Goal: Information Seeking & Learning: Find specific fact

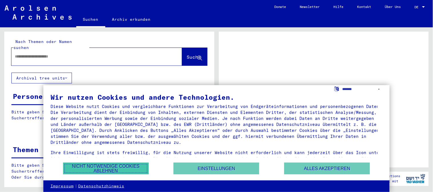
click at [120, 165] on button "Nicht notwendige Cookies ablehnen" at bounding box center [106, 169] width 86 height 12
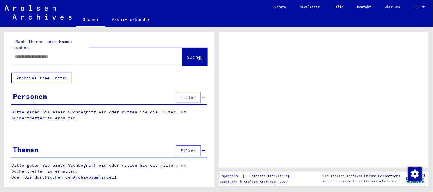
click at [31, 54] on input "text" at bounding box center [91, 57] width 153 height 6
type input "***"
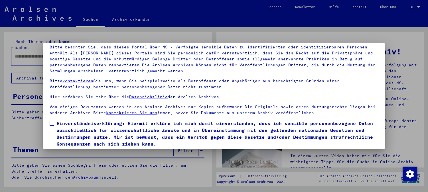
scroll to position [48, 0]
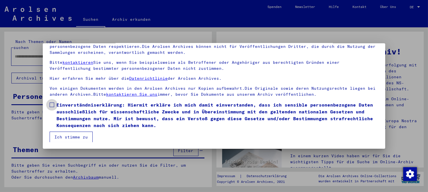
click at [51, 103] on span at bounding box center [52, 105] width 5 height 5
click at [57, 136] on button "Ich stimme zu" at bounding box center [71, 137] width 43 height 11
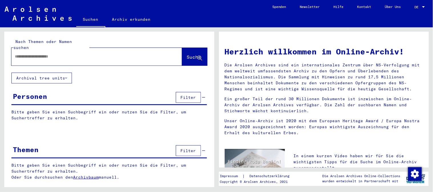
click at [41, 50] on div at bounding box center [87, 56] width 153 height 13
click at [32, 54] on input "text" at bounding box center [90, 57] width 150 height 6
type input "**********"
click at [182, 53] on button "Suche" at bounding box center [194, 57] width 25 height 18
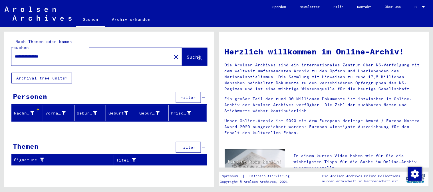
click at [27, 110] on div "Nachname" at bounding box center [24, 113] width 20 height 6
drag, startPoint x: 53, startPoint y: 50, endPoint x: 0, endPoint y: 55, distance: 53.3
click at [0, 55] on div "**********" at bounding box center [108, 107] width 216 height 160
click at [25, 110] on div "Nachname" at bounding box center [24, 113] width 20 height 6
click at [24, 110] on div "Nachname" at bounding box center [24, 113] width 20 height 6
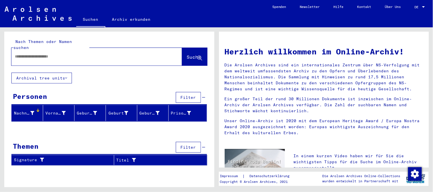
click at [56, 54] on input "text" at bounding box center [90, 57] width 150 height 6
click at [187, 54] on span "Suche" at bounding box center [194, 57] width 14 height 6
click at [30, 54] on input "******" at bounding box center [90, 57] width 150 height 6
type input "*********"
click at [31, 111] on icon at bounding box center [32, 113] width 4 height 4
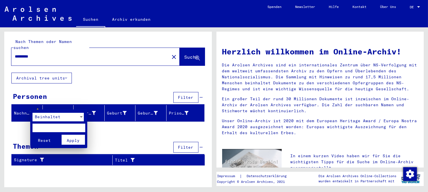
click at [63, 106] on div at bounding box center [214, 96] width 428 height 192
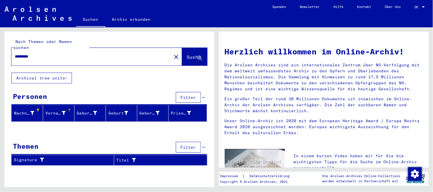
click at [68, 109] on div at bounding box center [69, 110] width 3 height 3
click at [61, 73] on button "Archival tree units" at bounding box center [41, 78] width 60 height 11
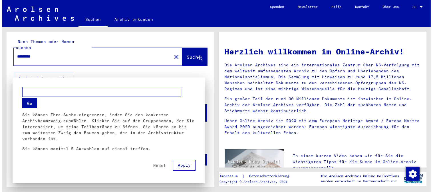
scroll to position [92, 0]
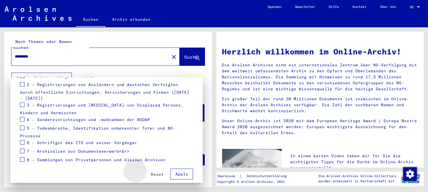
click at [151, 172] on span "Reset" at bounding box center [157, 174] width 13 height 5
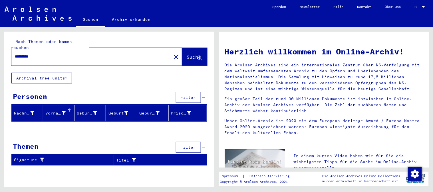
click at [183, 95] on span "Filter" at bounding box center [188, 97] width 15 height 5
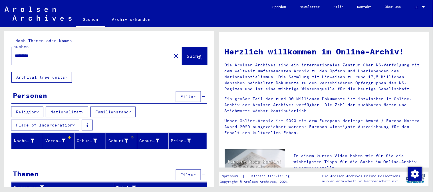
scroll to position [0, 0]
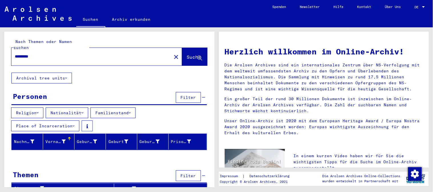
click at [29, 108] on button "Religion" at bounding box center [27, 113] width 32 height 11
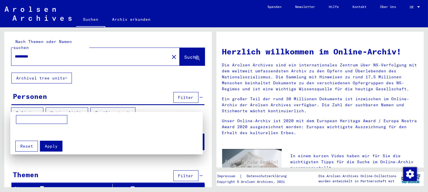
click at [21, 116] on input at bounding box center [41, 119] width 51 height 9
type input "*******"
click at [105, 126] on div "*******" at bounding box center [106, 126] width 187 height 22
click at [50, 146] on span "Apply" at bounding box center [51, 146] width 13 height 5
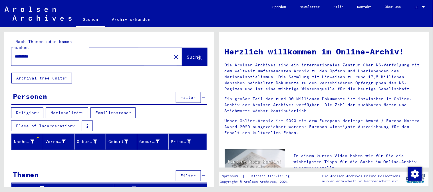
click at [187, 54] on span "Suche" at bounding box center [194, 57] width 14 height 6
drag, startPoint x: 37, startPoint y: 52, endPoint x: 0, endPoint y: 53, distance: 37.4
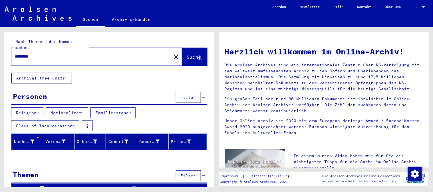
click at [0, 53] on div "Nach Themen oder Namen suchen ********* close Suche Archival tree units Persone…" at bounding box center [108, 107] width 216 height 160
type input "*********"
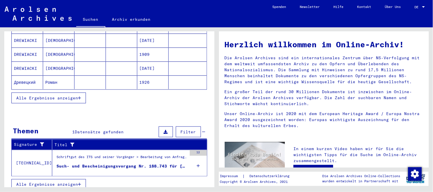
scroll to position [13, 0]
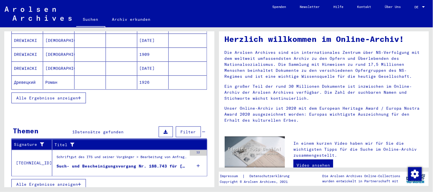
drag, startPoint x: 423, startPoint y: 83, endPoint x: 427, endPoint y: 36, distance: 46.7
click at [427, 36] on div "Herzlich willkommen im Online-Archiv! Die Arolsen Archives sind ein internation…" at bounding box center [324, 100] width 210 height 136
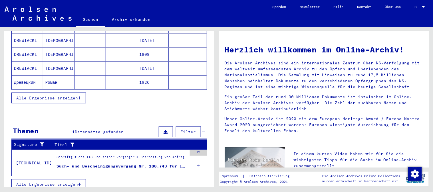
scroll to position [0, 0]
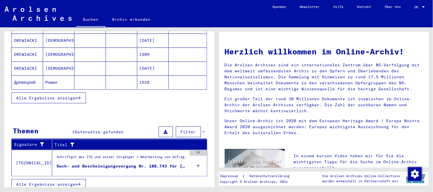
drag, startPoint x: 24, startPoint y: 0, endPoint x: 67, endPoint y: 149, distance: 154.9
click at [67, 150] on div "Schriftgut des ITS und seiner Vorgänger > Bearbeitung von Anfragen > Fallbezoge…" at bounding box center [119, 163] width 135 height 26
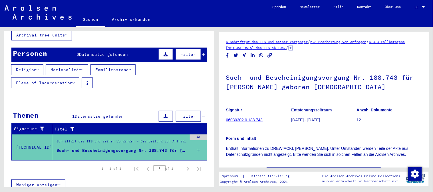
click at [253, 121] on link "06030302.0.188.743" at bounding box center [244, 120] width 37 height 5
click at [244, 121] on link "06030302.0.188.743" at bounding box center [244, 120] width 37 height 5
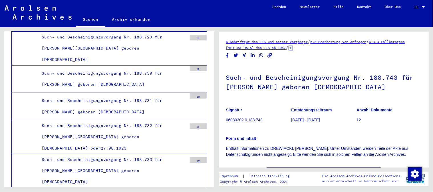
scroll to position [163, 0]
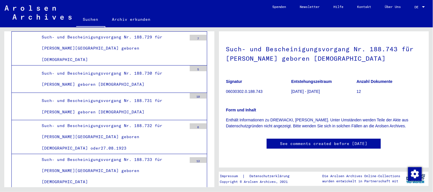
drag, startPoint x: 430, startPoint y: 117, endPoint x: 418, endPoint y: 75, distance: 43.5
click at [418, 75] on div "6 Schriftgut des ITS und seiner Vorgänger / 6.3 Bearbeitung von Anfragen / 6.3.…" at bounding box center [325, 107] width 216 height 160
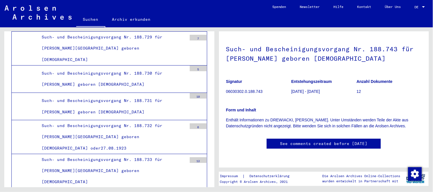
scroll to position [36, 0]
click at [345, 141] on link "See comments created before [DATE]" at bounding box center [323, 144] width 87 height 6
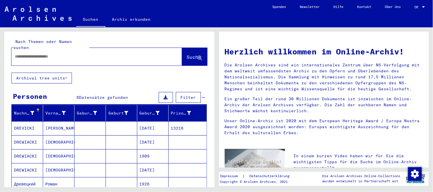
type input "*********"
click at [28, 123] on mat-cell "DREVICKI" at bounding box center [27, 129] width 31 height 14
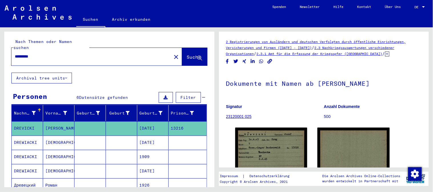
drag, startPoint x: 38, startPoint y: 51, endPoint x: 0, endPoint y: 52, distance: 38.0
click at [0, 52] on div "Nach Themen oder Namen suchen ********* close Suche Archival tree units Persone…" at bounding box center [108, 107] width 216 height 160
type input "******"
click at [187, 54] on span "Suche" at bounding box center [194, 57] width 15 height 6
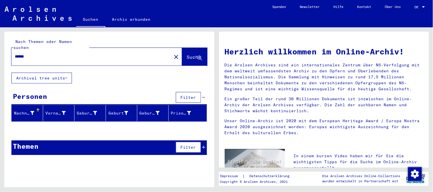
drag, startPoint x: 31, startPoint y: 48, endPoint x: 5, endPoint y: 52, distance: 26.9
click at [5, 52] on div "Nach Themen oder Namen suchen ****** close Suche" at bounding box center [109, 52] width 210 height 41
type input "**********"
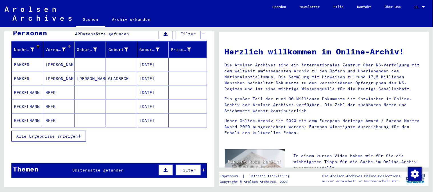
scroll to position [95, 0]
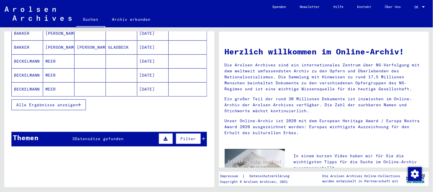
click at [63, 102] on span "Alle Ergebnisse anzeigen" at bounding box center [47, 104] width 62 height 5
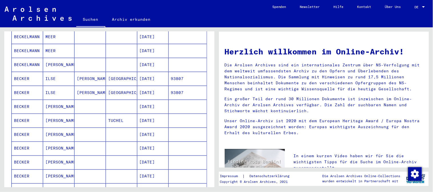
scroll to position [153, 0]
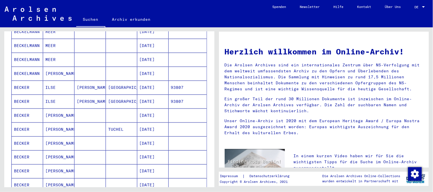
click at [82, 81] on mat-cell "[PERSON_NAME]" at bounding box center [89, 88] width 31 height 14
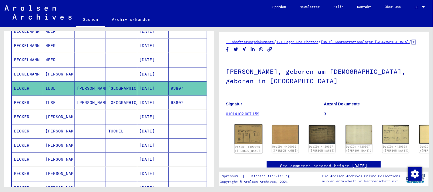
click at [249, 136] on img at bounding box center [248, 135] width 28 height 20
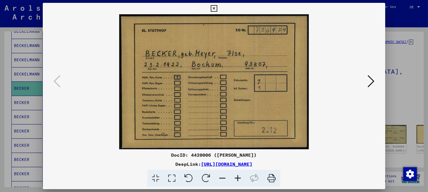
click at [372, 81] on icon at bounding box center [371, 81] width 7 height 14
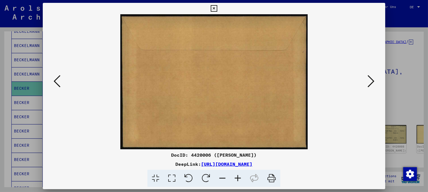
click at [54, 82] on icon at bounding box center [57, 81] width 7 height 14
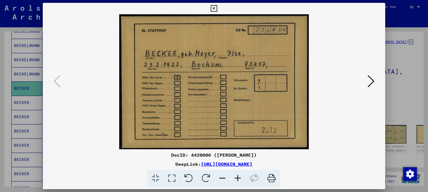
click at [213, 6] on icon at bounding box center [214, 8] width 7 height 7
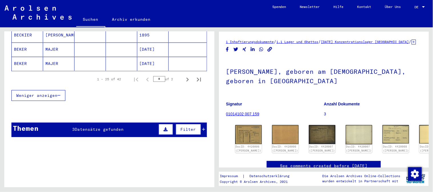
scroll to position [407, 0]
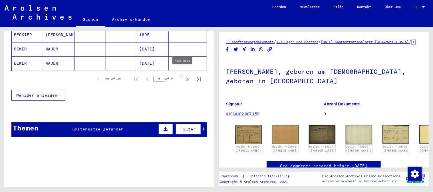
click at [183, 75] on icon "Next page" at bounding box center [187, 79] width 8 height 8
type input "*"
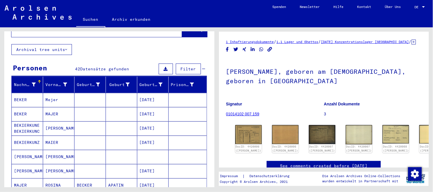
scroll to position [0, 0]
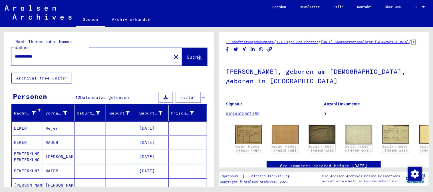
click at [21, 54] on input "**********" at bounding box center [91, 57] width 153 height 6
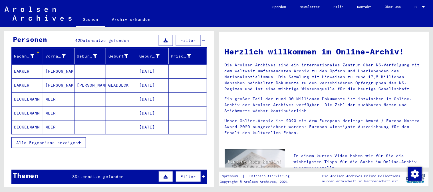
scroll to position [127, 0]
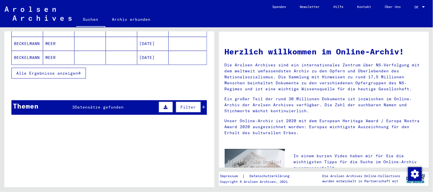
click at [51, 71] on span "Alle Ergebnisse anzeigen" at bounding box center [47, 73] width 62 height 5
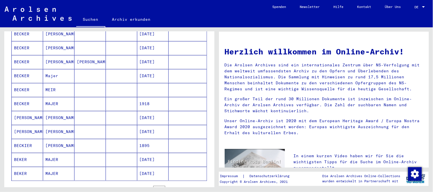
scroll to position [446, 0]
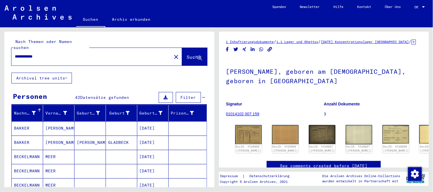
click at [18, 54] on input "**********" at bounding box center [91, 57] width 153 height 6
type input "**********"
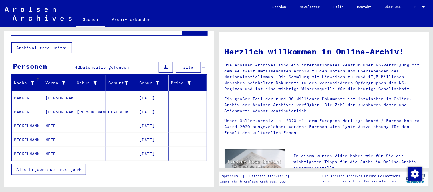
scroll to position [32, 0]
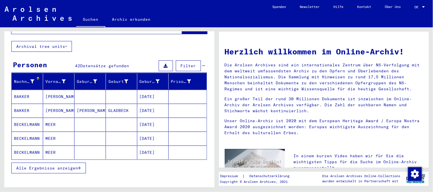
click at [74, 166] on span "Alle Ergebnisse anzeigen" at bounding box center [47, 168] width 62 height 5
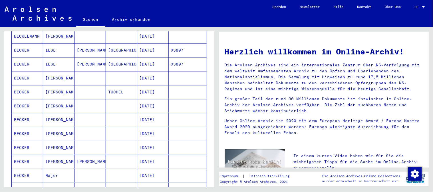
scroll to position [285, 0]
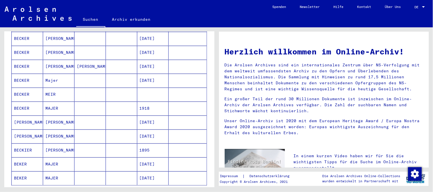
click at [40, 162] on mat-cell "BEKER" at bounding box center [27, 165] width 31 height 14
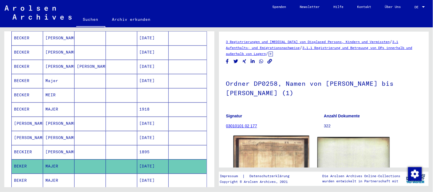
click at [256, 163] on img at bounding box center [271, 163] width 76 height 54
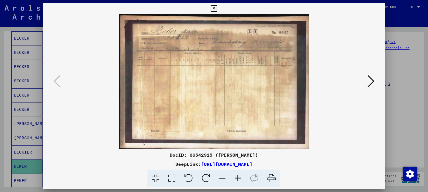
click at [375, 80] on icon at bounding box center [371, 81] width 7 height 14
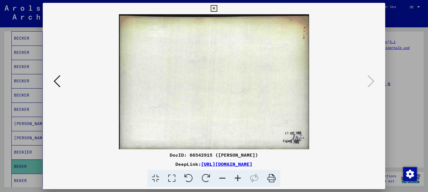
click at [54, 81] on icon at bounding box center [57, 81] width 7 height 14
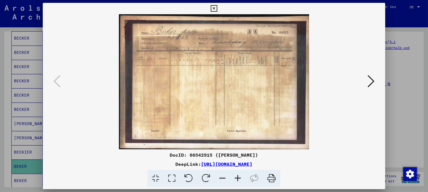
click at [213, 7] on icon at bounding box center [214, 8] width 7 height 7
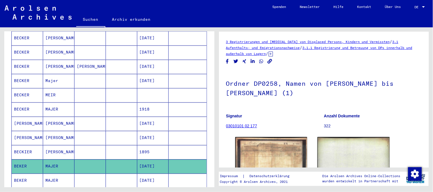
click at [52, 175] on mat-cell "MAJER" at bounding box center [58, 181] width 31 height 14
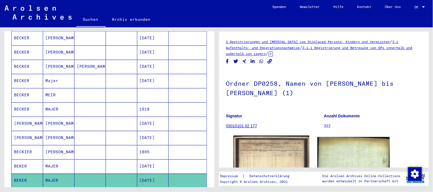
click at [258, 152] on img at bounding box center [271, 163] width 76 height 54
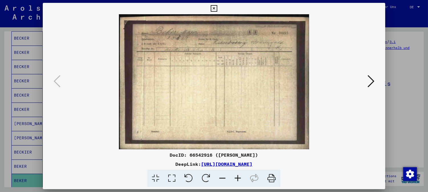
click at [370, 83] on icon at bounding box center [371, 81] width 7 height 14
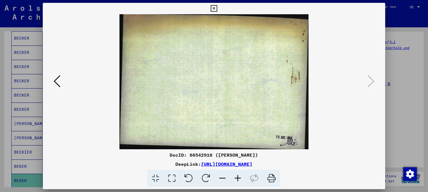
click at [54, 84] on icon at bounding box center [57, 81] width 7 height 14
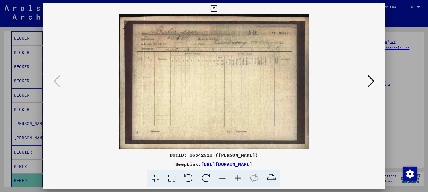
click at [234, 180] on icon at bounding box center [237, 178] width 15 height 17
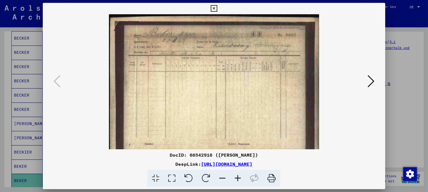
click at [234, 180] on icon at bounding box center [237, 178] width 15 height 17
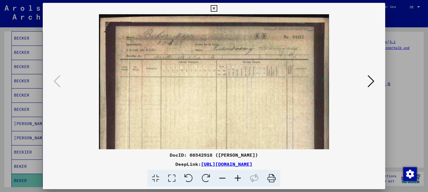
click at [234, 180] on icon at bounding box center [237, 178] width 15 height 17
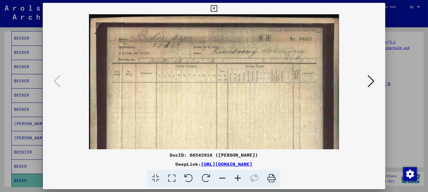
click at [234, 180] on icon at bounding box center [237, 178] width 15 height 17
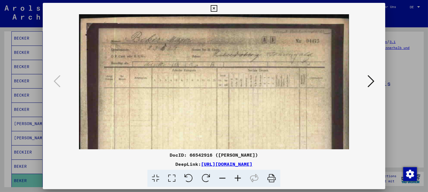
click at [231, 181] on icon at bounding box center [237, 178] width 15 height 17
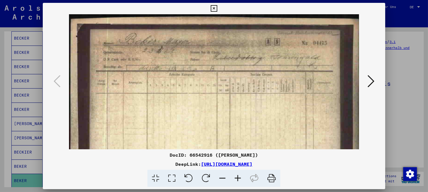
click at [229, 181] on icon at bounding box center [222, 178] width 15 height 17
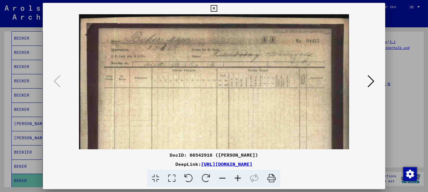
click at [371, 83] on icon at bounding box center [371, 81] width 7 height 14
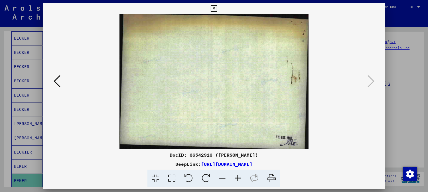
click at [213, 8] on icon at bounding box center [214, 8] width 7 height 7
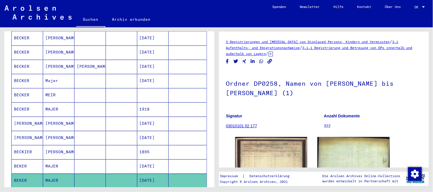
click at [54, 161] on mat-cell "MAJER" at bounding box center [58, 167] width 31 height 14
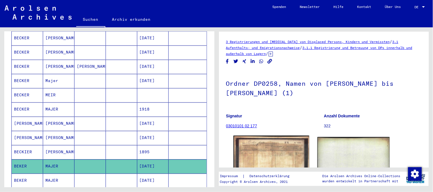
click at [252, 149] on img at bounding box center [271, 163] width 76 height 54
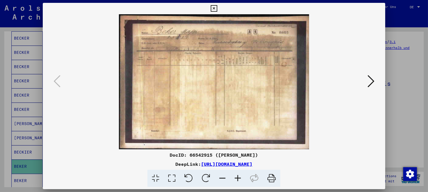
click at [238, 177] on icon at bounding box center [237, 178] width 15 height 17
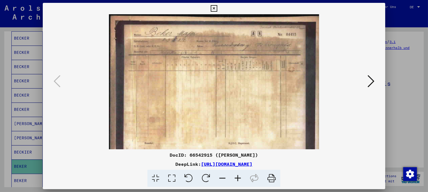
click at [238, 178] on icon at bounding box center [237, 178] width 15 height 17
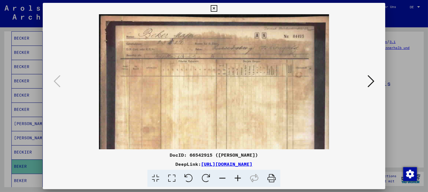
click at [235, 178] on icon at bounding box center [237, 178] width 15 height 17
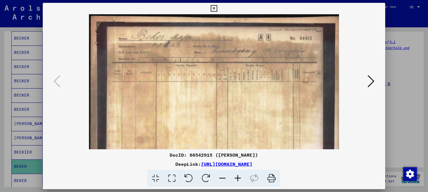
click at [234, 178] on icon at bounding box center [237, 178] width 15 height 17
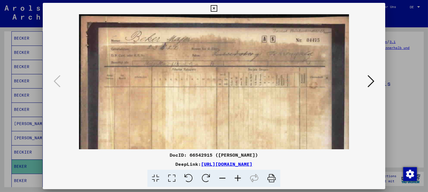
click at [233, 179] on icon at bounding box center [237, 178] width 15 height 17
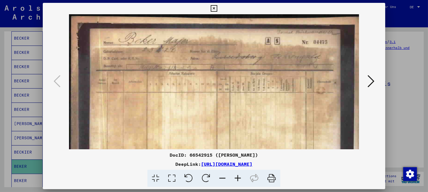
click at [232, 179] on icon at bounding box center [237, 178] width 15 height 17
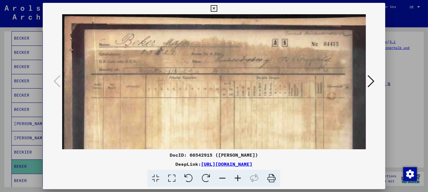
click at [230, 180] on icon at bounding box center [237, 178] width 15 height 17
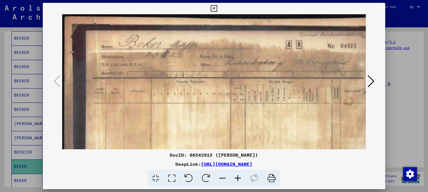
click at [215, 7] on icon at bounding box center [214, 8] width 7 height 7
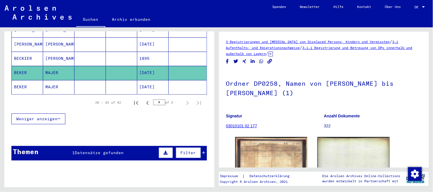
scroll to position [401, 0]
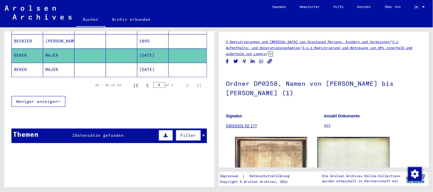
click at [104, 133] on span "Datensätze gefunden" at bounding box center [99, 135] width 49 height 5
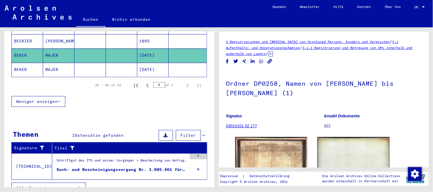
click at [104, 167] on div "Such- und Bescheinigungsvorgang Nr. 1.605.461 für [PERSON_NAME] geboren [DEMOGR…" at bounding box center [121, 170] width 130 height 6
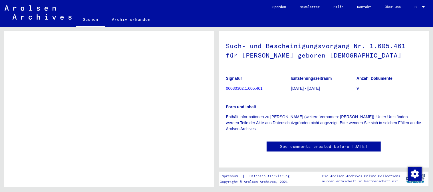
scroll to position [214, 0]
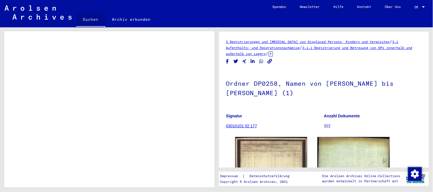
click at [93, 16] on link "Suchen" at bounding box center [90, 20] width 29 height 15
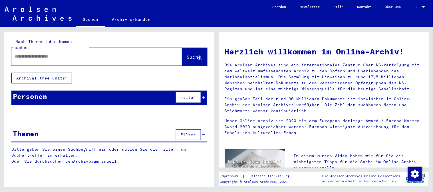
click at [57, 54] on input "text" at bounding box center [90, 57] width 150 height 6
type input "**********"
click at [192, 54] on span "Suche" at bounding box center [194, 57] width 14 height 6
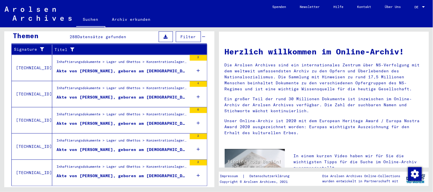
scroll to position [104, 0]
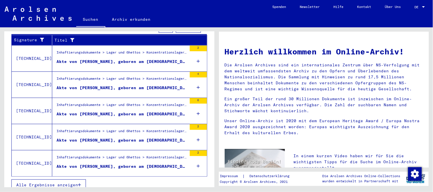
click at [52, 183] on span "Alle Ergebnisse anzeigen" at bounding box center [47, 185] width 62 height 5
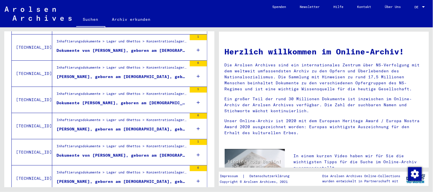
scroll to position [542, 0]
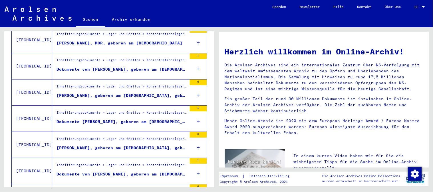
click at [163, 145] on div "[PERSON_NAME], geboren am [DEMOGRAPHIC_DATA], geboren in [GEOGRAPHIC_DATA]" at bounding box center [121, 148] width 130 height 6
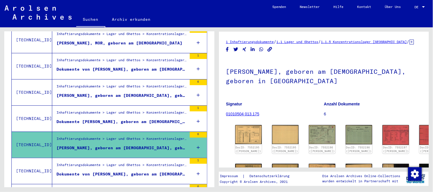
click at [112, 145] on div "[PERSON_NAME], geboren am [DEMOGRAPHIC_DATA], geboren in [GEOGRAPHIC_DATA]" at bounding box center [121, 148] width 130 height 6
click at [245, 135] on img at bounding box center [248, 135] width 28 height 20
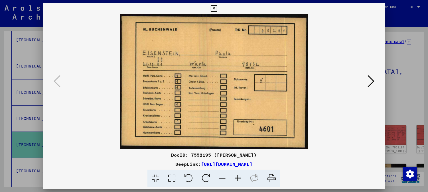
click at [369, 82] on icon at bounding box center [371, 81] width 7 height 14
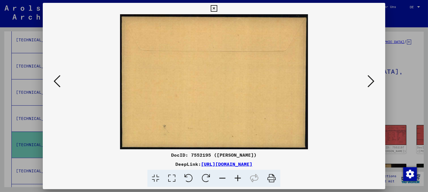
click at [215, 9] on icon at bounding box center [214, 8] width 7 height 7
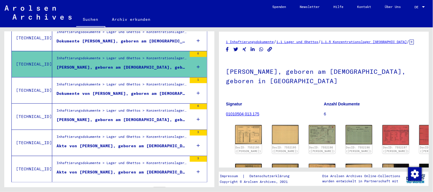
scroll to position [645, 0]
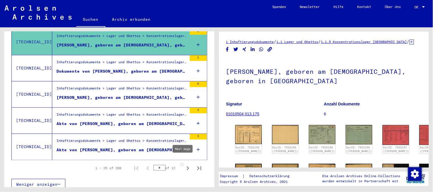
click at [184, 165] on icon "Next page" at bounding box center [188, 169] width 8 height 8
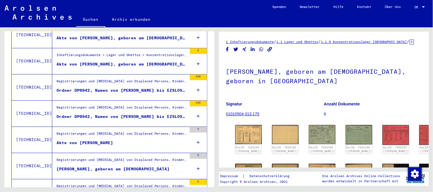
scroll to position [281, 0]
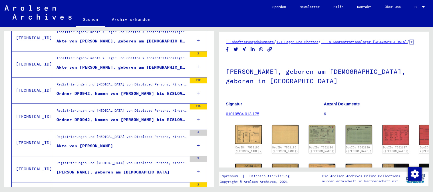
click at [116, 91] on div "Ordner DP0942, Namen von [PERSON_NAME] bis EZSLOVAS, Balys (1)" at bounding box center [121, 94] width 130 height 6
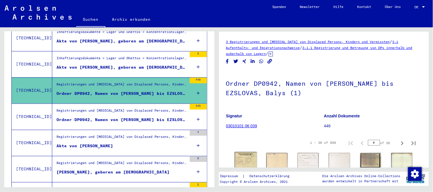
click at [244, 161] on img at bounding box center [246, 160] width 22 height 16
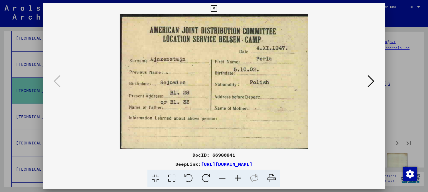
click at [374, 82] on icon at bounding box center [371, 81] width 7 height 14
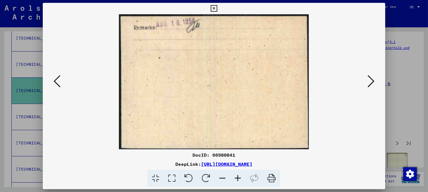
click at [374, 83] on icon at bounding box center [371, 81] width 7 height 14
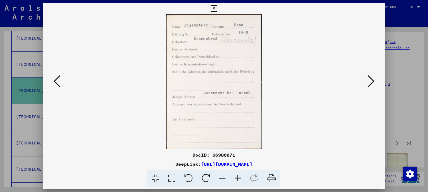
click at [371, 84] on icon at bounding box center [371, 81] width 7 height 14
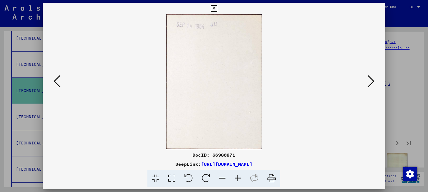
click at [371, 84] on icon at bounding box center [371, 81] width 7 height 14
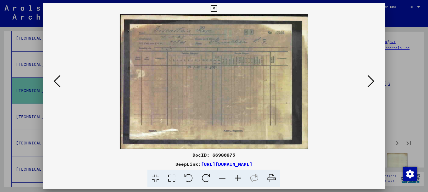
click at [215, 7] on icon at bounding box center [214, 8] width 7 height 7
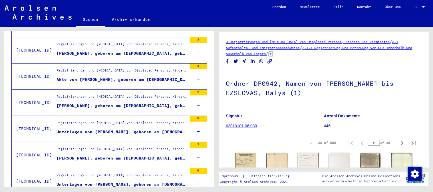
scroll to position [645, 0]
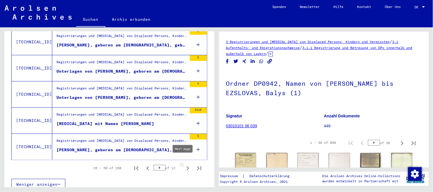
click at [187, 167] on icon "Next page" at bounding box center [188, 169] width 3 height 4
type input "*"
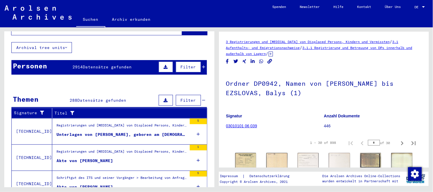
scroll to position [29, 0]
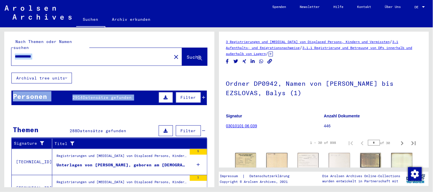
drag, startPoint x: 214, startPoint y: 59, endPoint x: 215, endPoint y: 29, distance: 30.8
click at [216, 30] on div "**********" at bounding box center [108, 107] width 216 height 160
click at [173, 54] on mat-icon "close" at bounding box center [176, 57] width 7 height 7
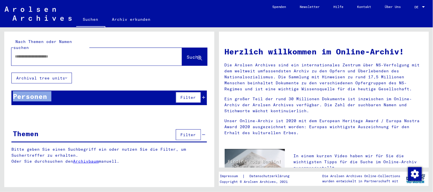
click at [43, 54] on input "text" at bounding box center [90, 57] width 150 height 6
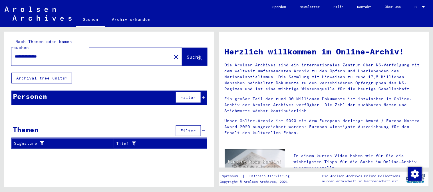
drag, startPoint x: 30, startPoint y: 50, endPoint x: 1, endPoint y: 55, distance: 28.9
click at [1, 55] on div "**********" at bounding box center [108, 107] width 216 height 160
type input "********"
click at [187, 54] on span "Suche" at bounding box center [194, 57] width 14 height 6
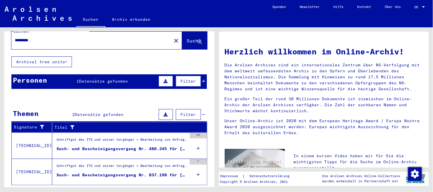
scroll to position [25, 0]
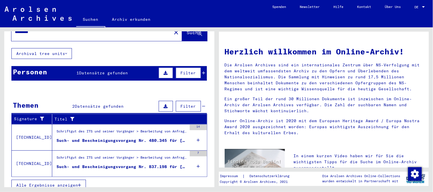
click at [108, 99] on mat-cell at bounding box center [121, 104] width 31 height 14
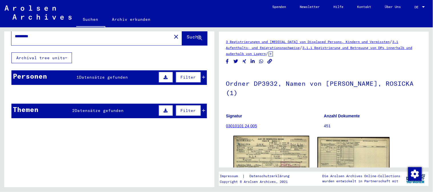
click at [262, 157] on img at bounding box center [271, 160] width 76 height 48
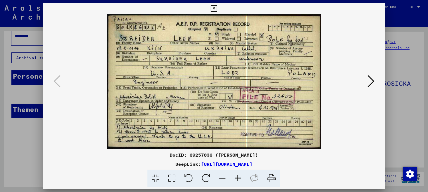
click at [372, 79] on icon at bounding box center [371, 81] width 7 height 14
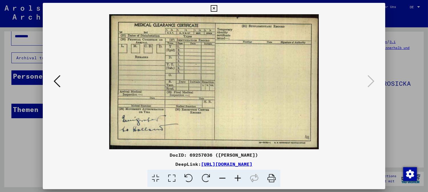
click at [215, 9] on icon at bounding box center [214, 8] width 7 height 7
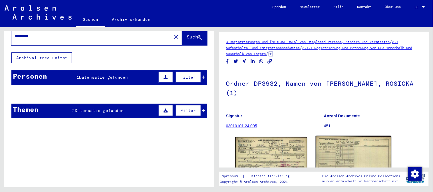
click at [346, 145] on img at bounding box center [354, 160] width 76 height 49
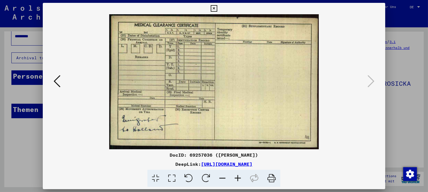
click at [215, 7] on icon at bounding box center [214, 8] width 7 height 7
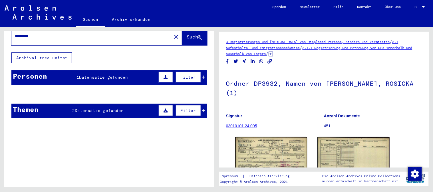
click at [76, 104] on mat-cell at bounding box center [89, 108] width 31 height 14
click at [91, 75] on span "Datensätze gefunden" at bounding box center [103, 77] width 49 height 5
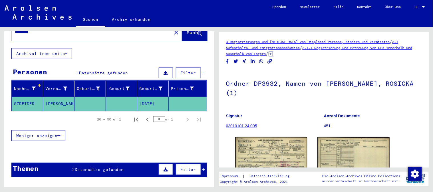
click at [97, 167] on div "2 Datensätze gefunden" at bounding box center [97, 170] width 51 height 6
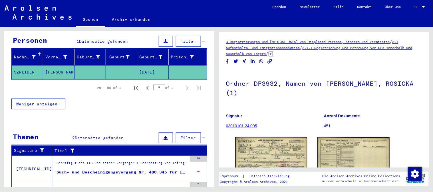
scroll to position [88, 0]
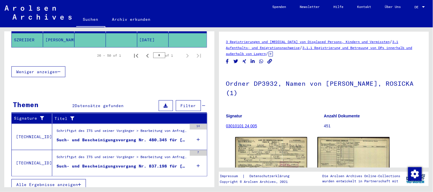
click at [138, 163] on div "Such- und Bescheinigungsvorgang Nr. 837.198 für [DEMOGRAPHIC_DATA][PERSON_NAME]…" at bounding box center [121, 166] width 130 height 6
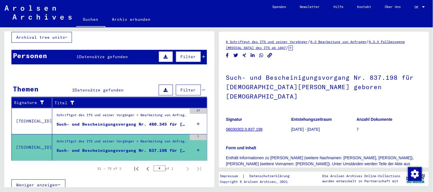
click at [173, 122] on div "Such- und Bescheinigungsvorgang Nr. 480.345 für [PERSON_NAME] geboren [DEMOGRAP…" at bounding box center [121, 125] width 130 height 6
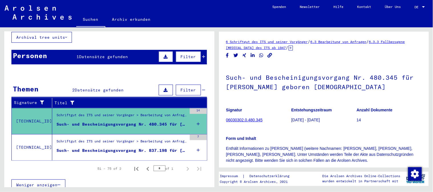
click at [118, 54] on span "Datensätze gefunden" at bounding box center [103, 56] width 49 height 5
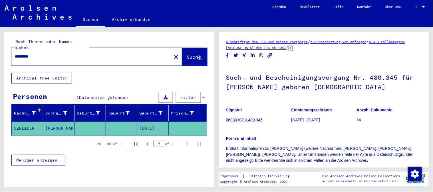
drag, startPoint x: 39, startPoint y: 51, endPoint x: 16, endPoint y: 50, distance: 22.8
click at [16, 54] on input "********" at bounding box center [91, 57] width 153 height 6
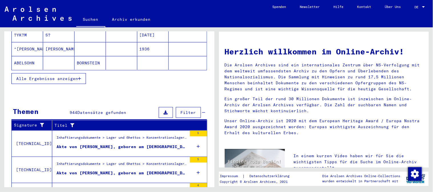
scroll to position [207, 0]
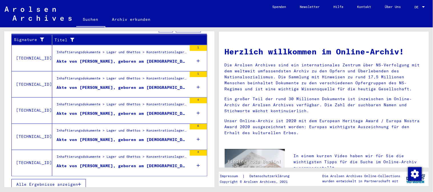
click at [53, 183] on button "Alle Ergebnisse anzeigen" at bounding box center [48, 184] width 74 height 11
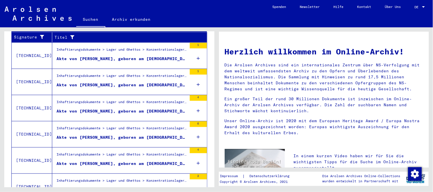
scroll to position [89, 0]
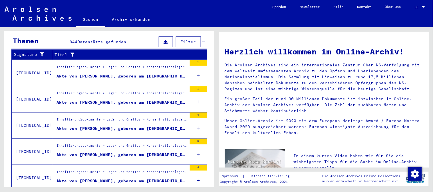
click at [114, 73] on div "Akte von [PERSON_NAME], geboren am [DEMOGRAPHIC_DATA], geboren in [GEOGRAPHIC_D…" at bounding box center [121, 76] width 130 height 6
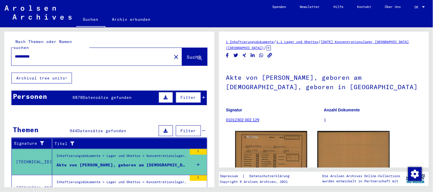
click at [50, 54] on input "**********" at bounding box center [91, 57] width 153 height 6
type input "**********"
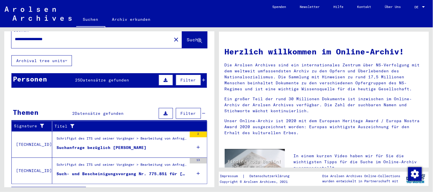
scroll to position [25, 0]
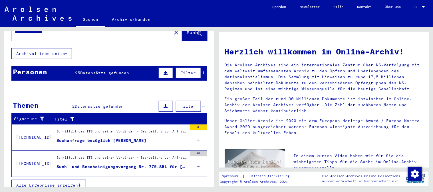
click at [125, 138] on div "Suchanfrage bezüglich [PERSON_NAME]" at bounding box center [101, 141] width 90 height 6
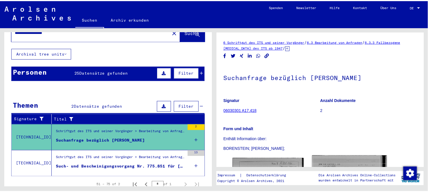
scroll to position [32, 0]
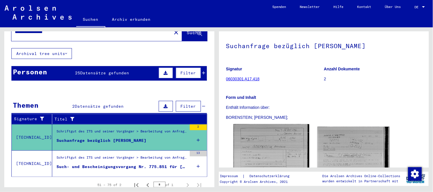
click at [280, 148] on img at bounding box center [271, 175] width 76 height 103
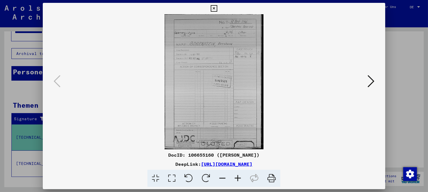
click at [374, 83] on icon at bounding box center [371, 81] width 7 height 14
